Goal: Information Seeking & Learning: Learn about a topic

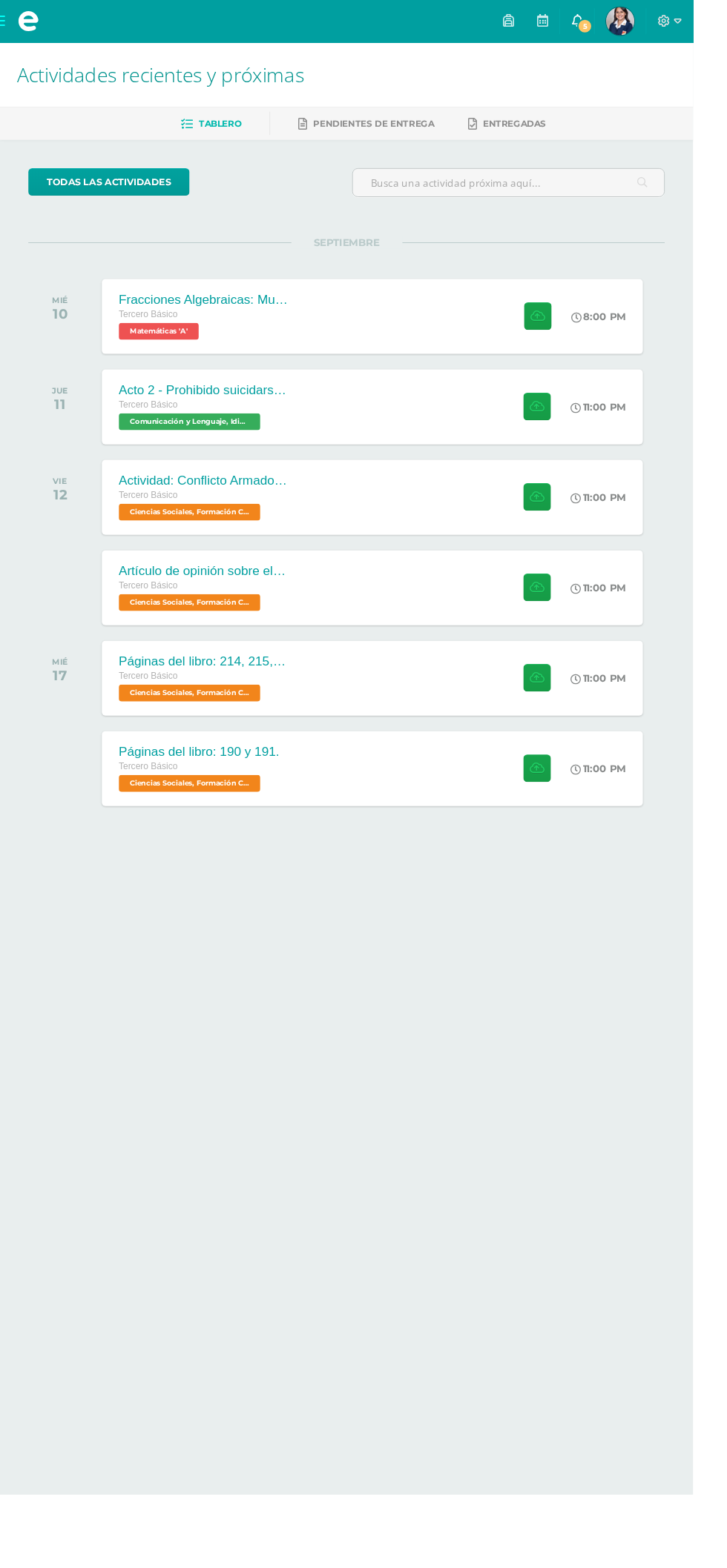
click at [621, 32] on span "5" at bounding box center [613, 27] width 16 height 16
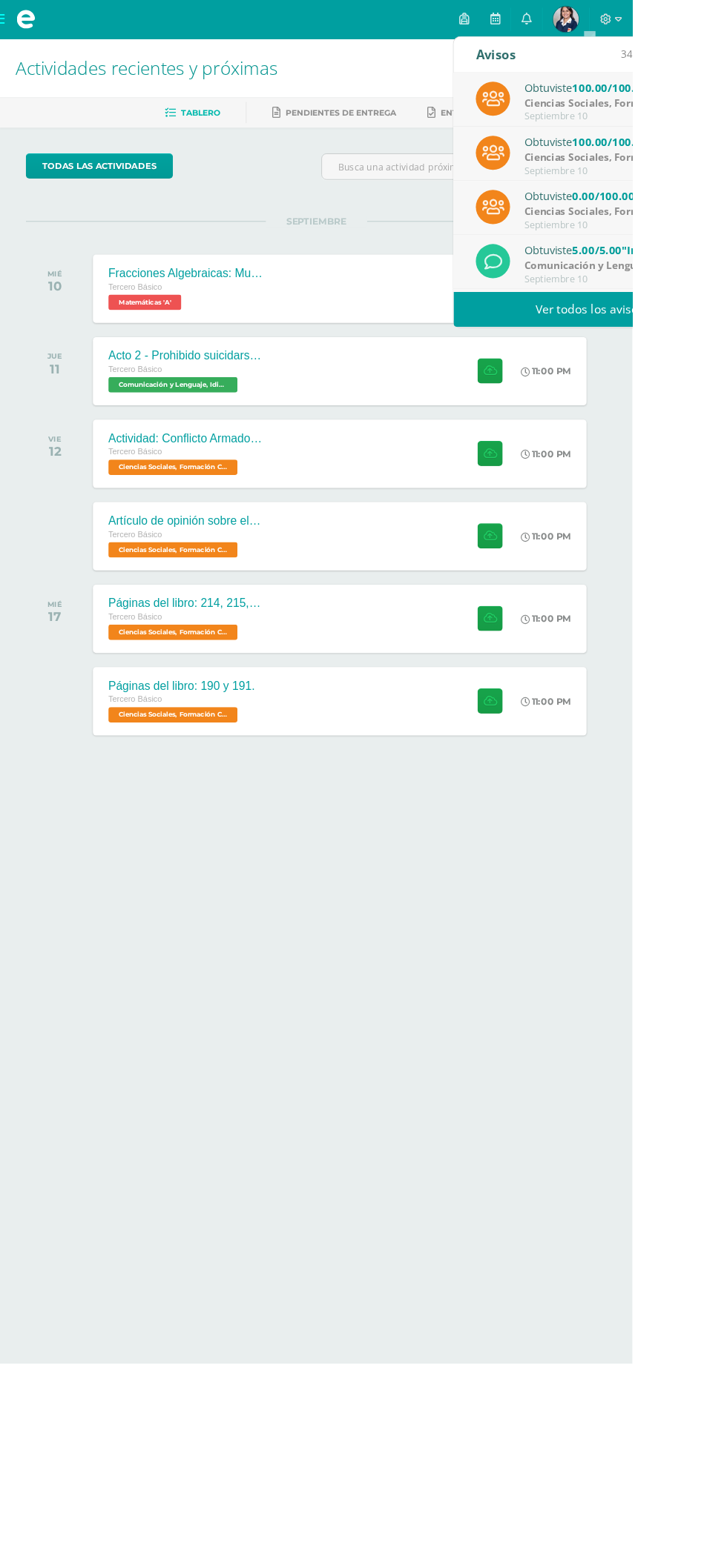
click at [726, 350] on link "Ver todos los avisos" at bounding box center [678, 355] width 314 height 40
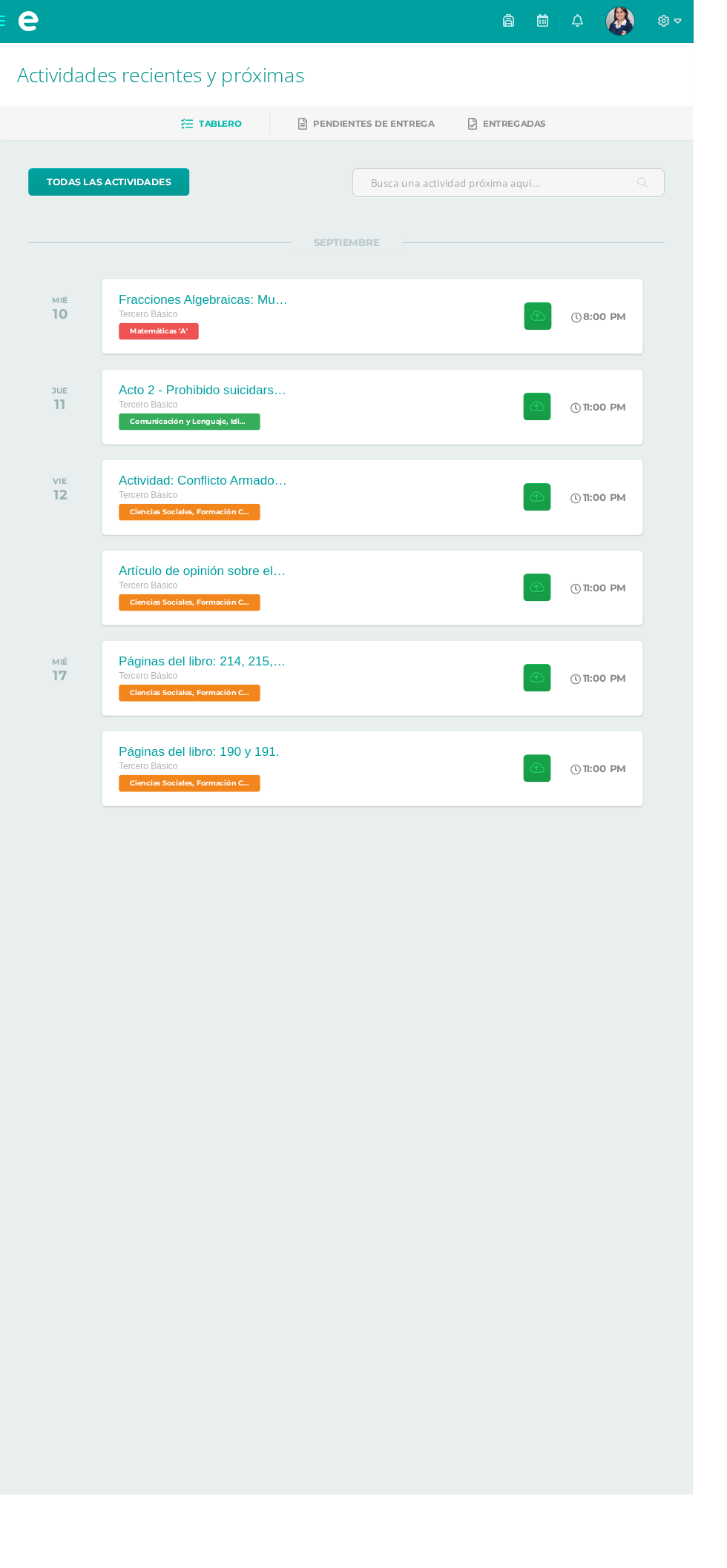
click at [198, 938] on html "Mis cursos Archivos Cerrar panel Asesoría Tercero Básico "A" Ciencias Naturales…" at bounding box center [363, 469] width 727 height 938
click at [381, 458] on div "Acto 2 - Prohibido suicidarse en primavera Tercero Básico Comunicación y Lengua…" at bounding box center [391, 427] width 573 height 79
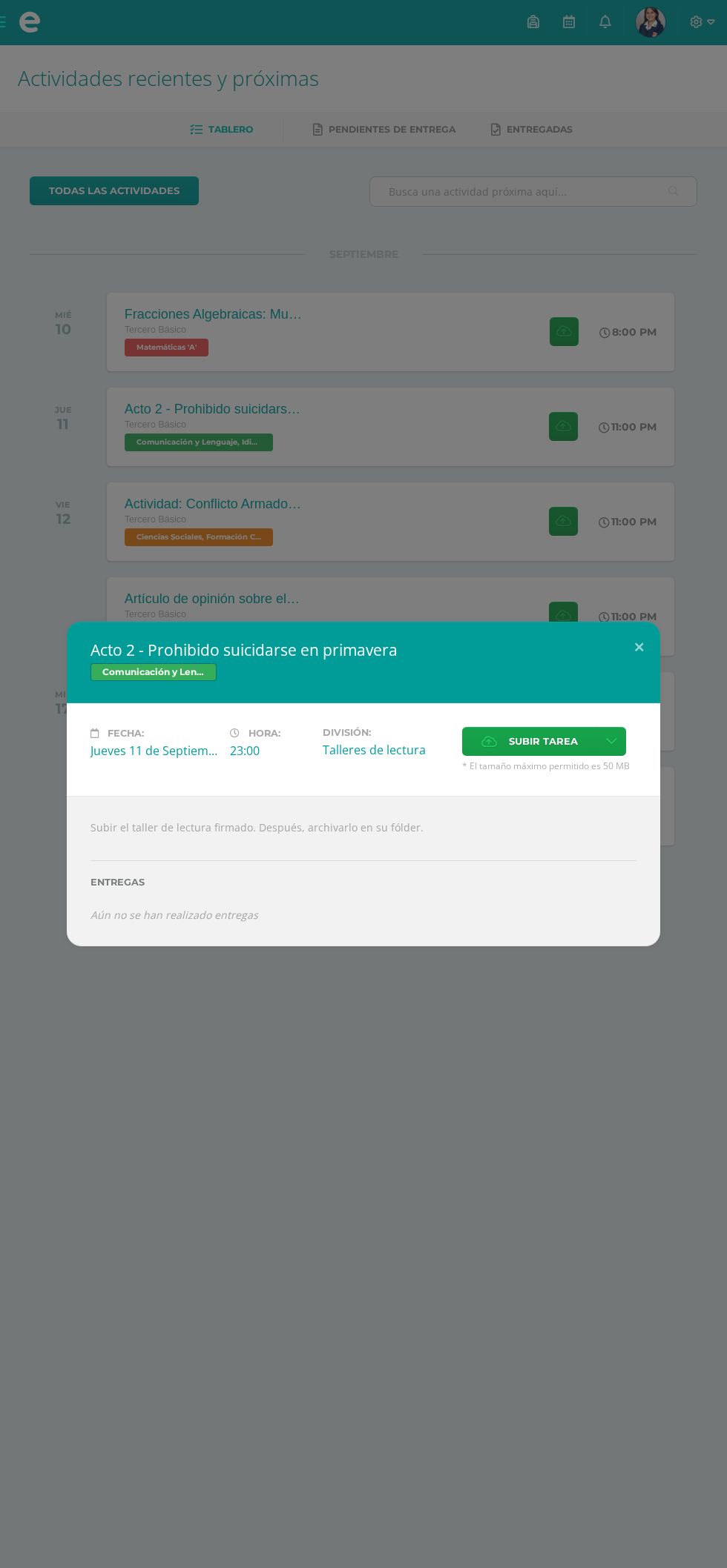
click at [212, 1196] on div "Acto 2 - Prohibido suicidarse en primavera Comunicación y Lenguaje, Idioma Espa…" at bounding box center [363, 784] width 727 height 1568
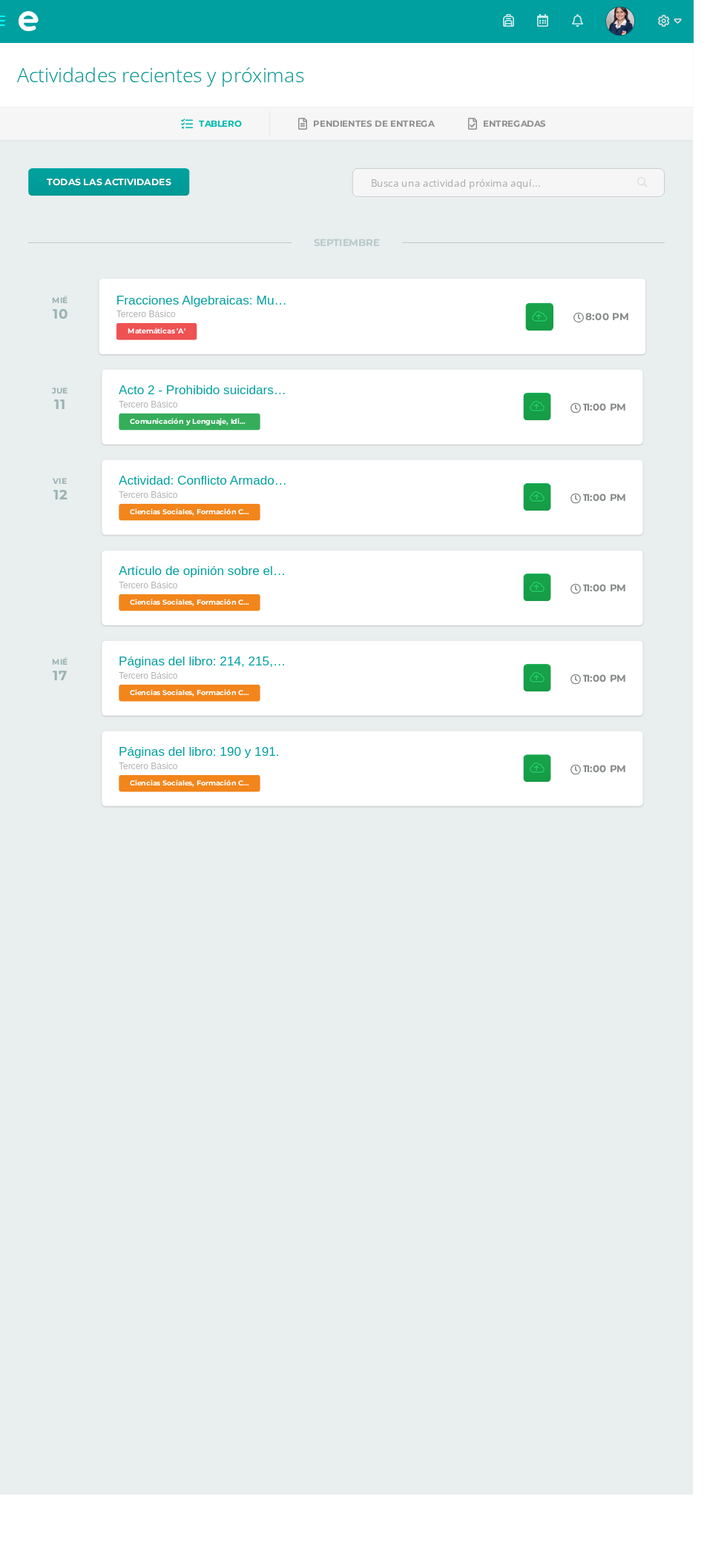
click at [176, 340] on span "Matemáticas 'A'" at bounding box center [164, 348] width 84 height 18
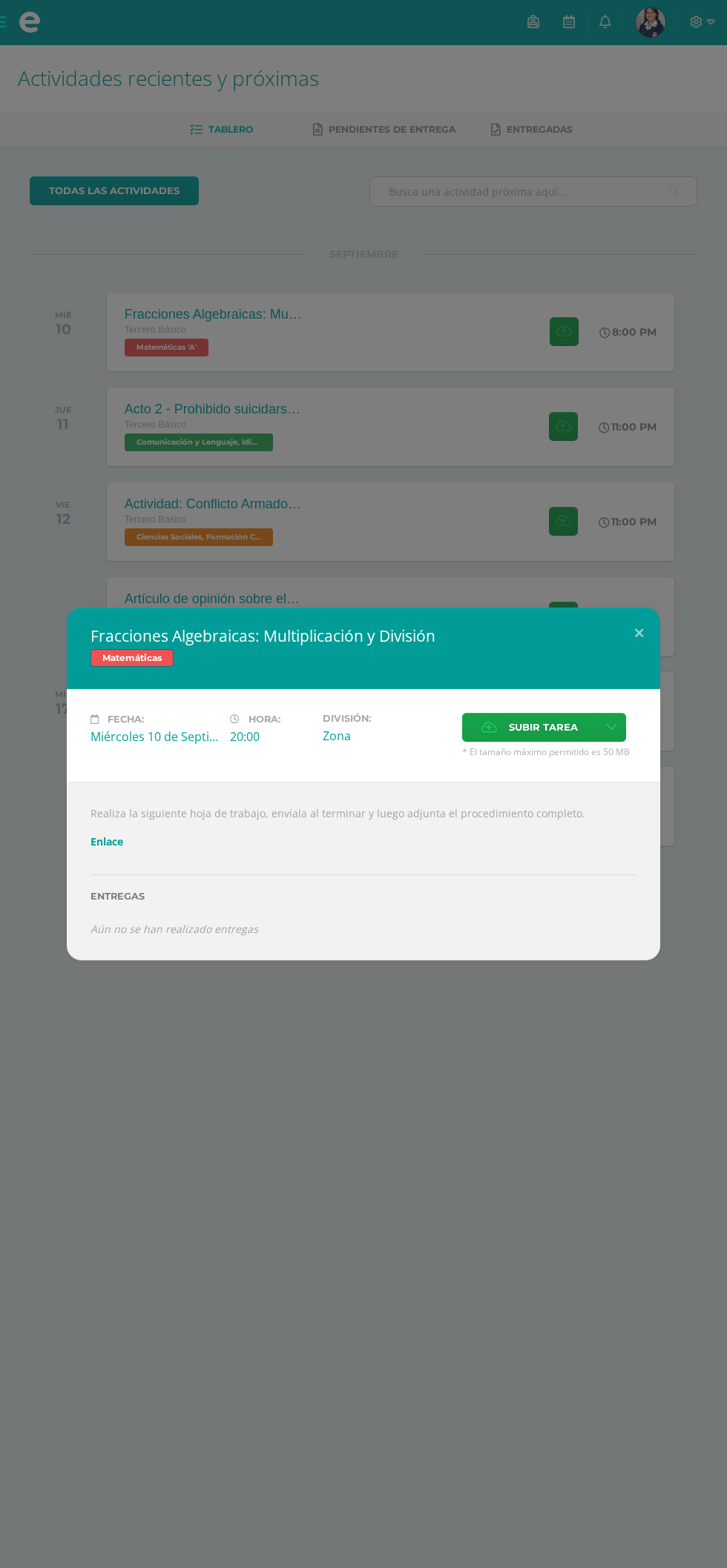
click at [107, 843] on link "Enlace" at bounding box center [107, 841] width 32 height 14
click at [103, 842] on link "Enlace" at bounding box center [107, 841] width 32 height 14
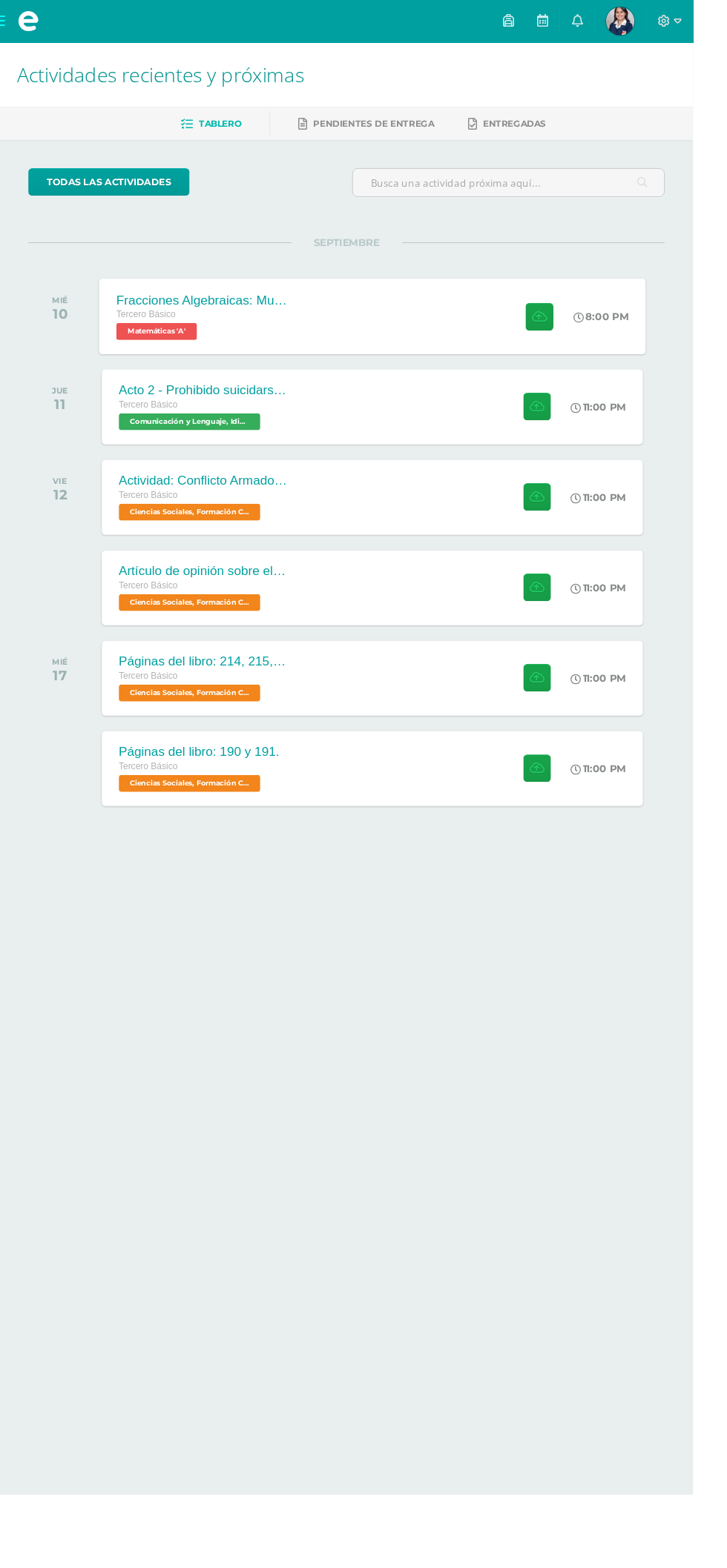
click at [339, 339] on div "Fracciones Algebraicas: Multiplicación y División Tercero Básico Matemáticas 'A…" at bounding box center [391, 331] width 573 height 79
